Goal: Information Seeking & Learning: Learn about a topic

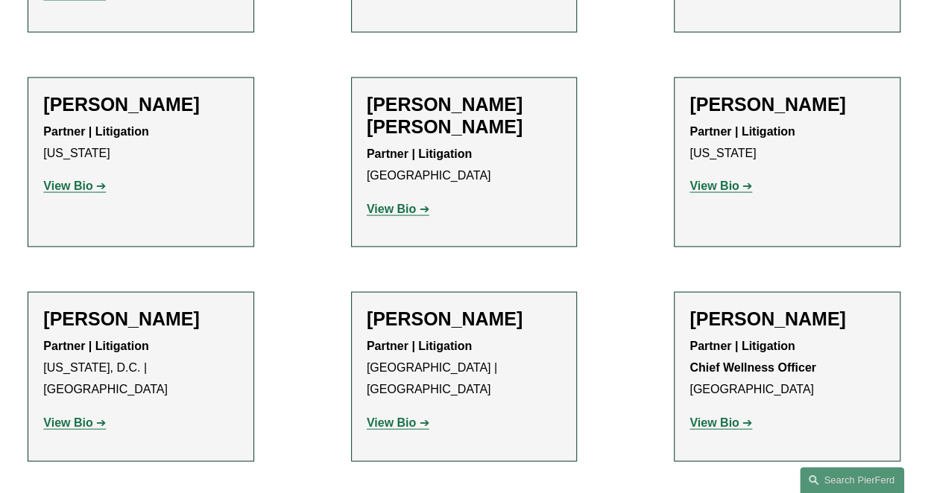
scroll to position [1461, 0]
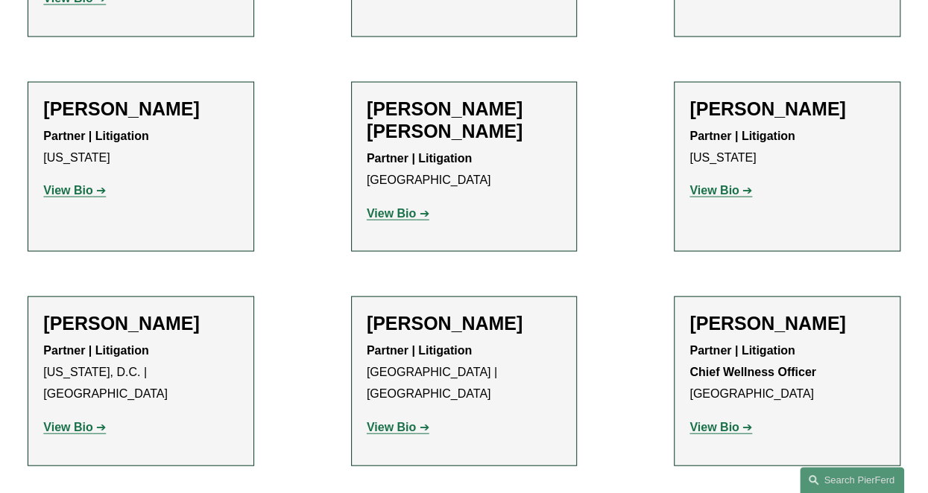
click at [89, 421] on strong "View Bio" at bounding box center [67, 427] width 49 height 13
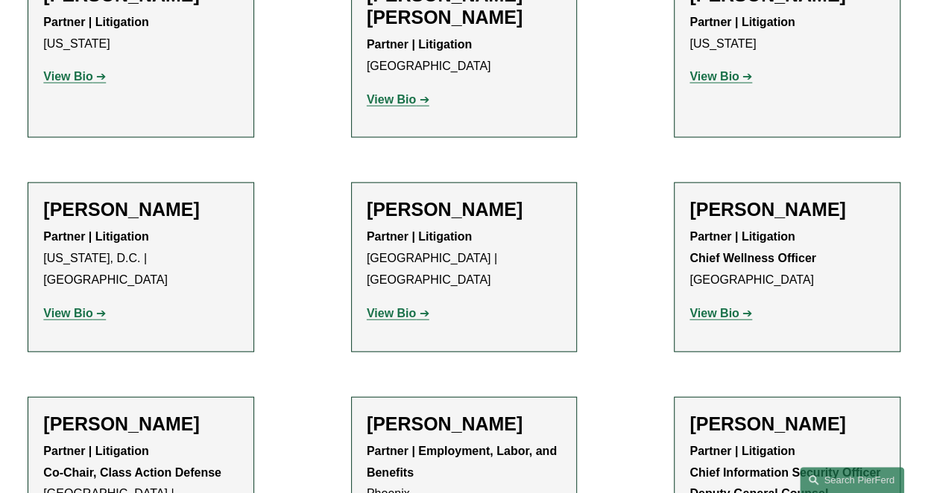
scroll to position [1573, 0]
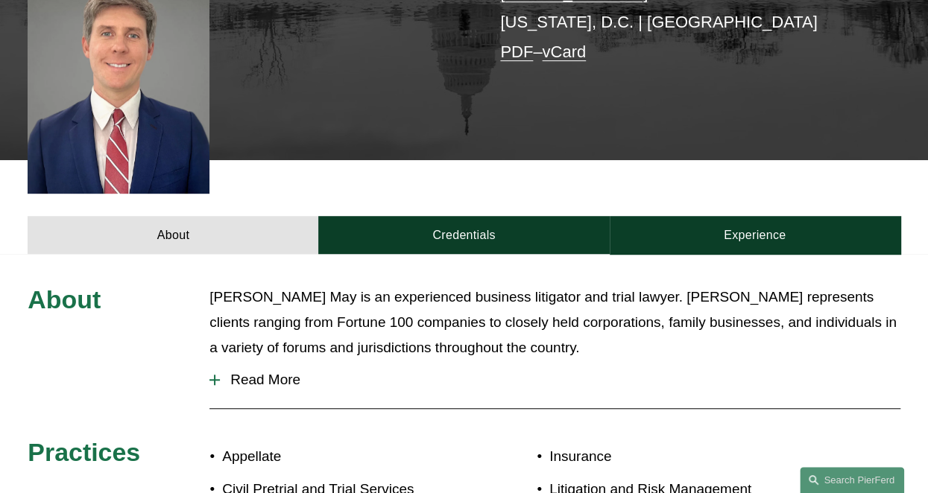
scroll to position [399, 0]
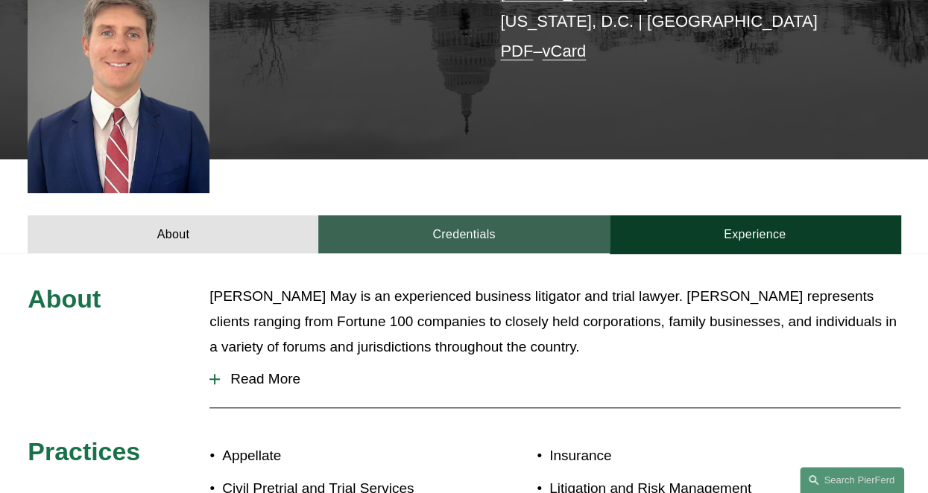
click at [452, 215] on link "Credentials" at bounding box center [463, 233] width 291 height 37
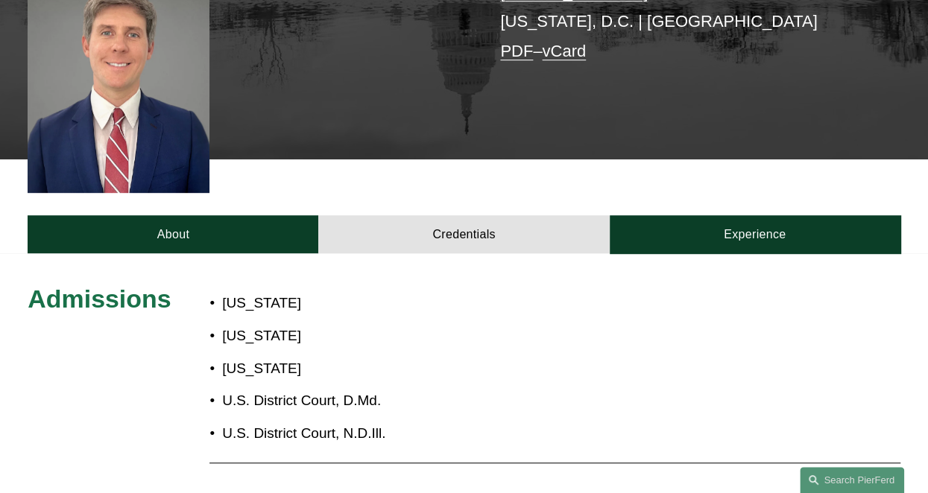
scroll to position [531, 0]
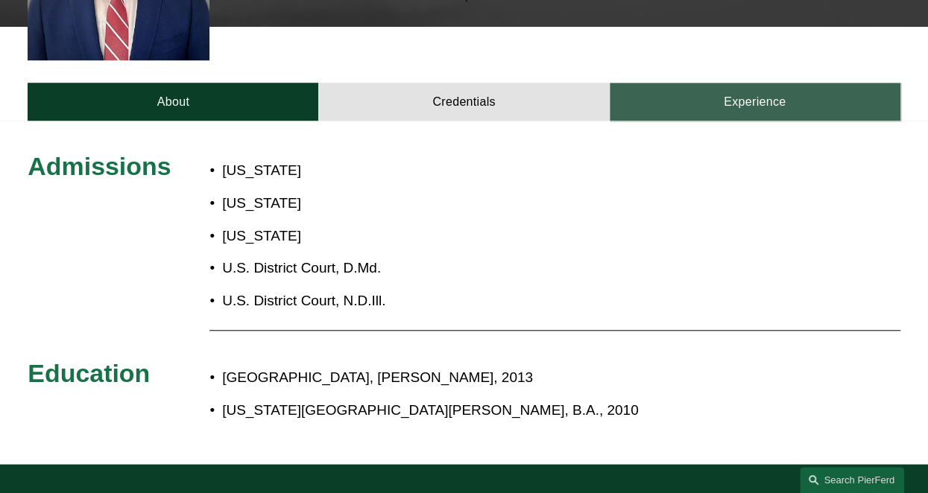
click at [744, 89] on link "Experience" at bounding box center [755, 101] width 291 height 37
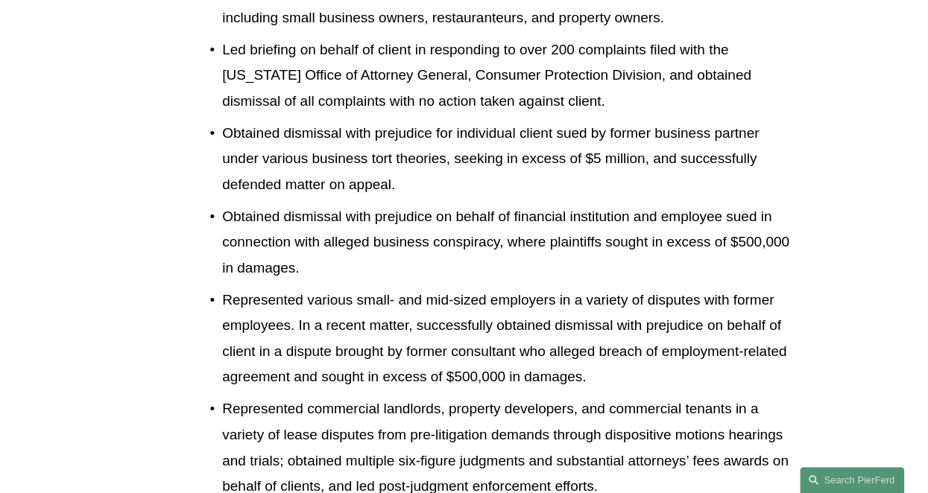
scroll to position [933, 0]
